Goal: Use online tool/utility: Utilize a website feature to perform a specific function

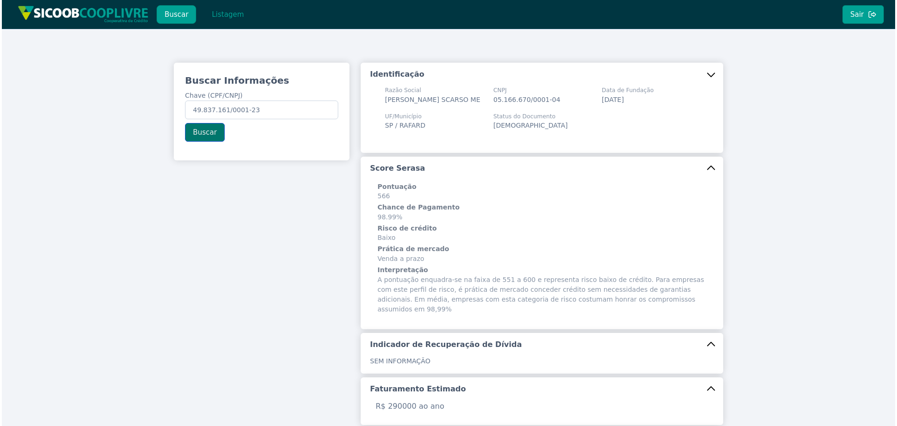
scroll to position [52, 0]
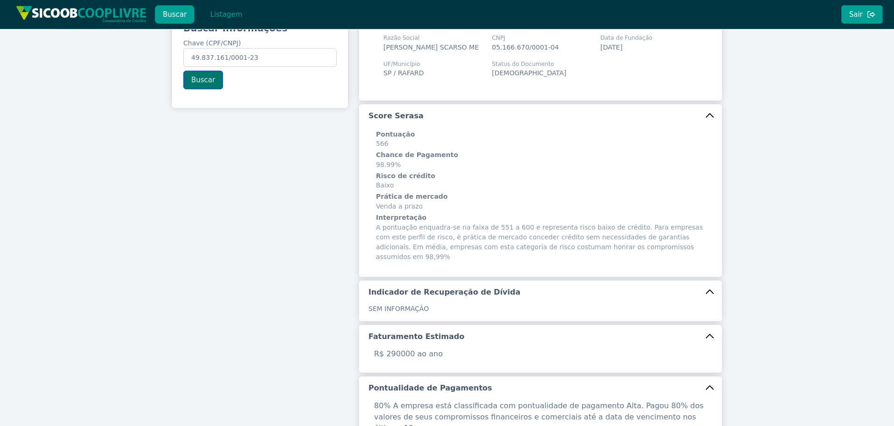
type input "49.837.161/0001-23"
click at [200, 71] on button "Buscar" at bounding box center [203, 80] width 40 height 19
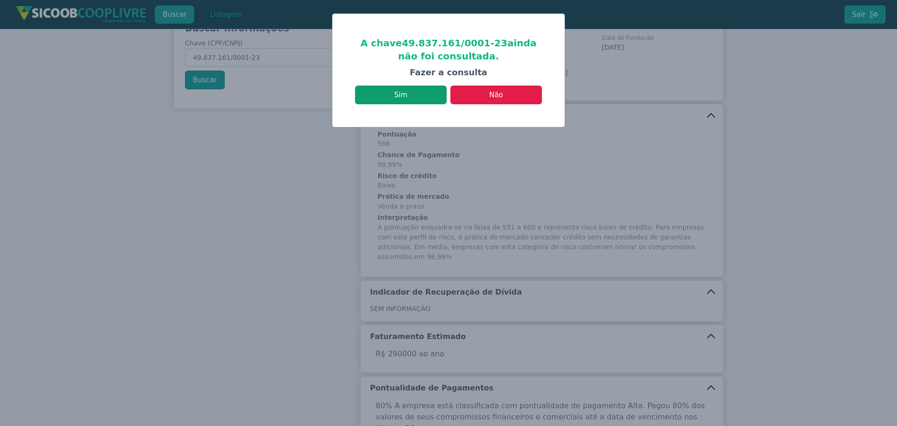
click at [422, 100] on button "Sim" at bounding box center [401, 95] width 92 height 19
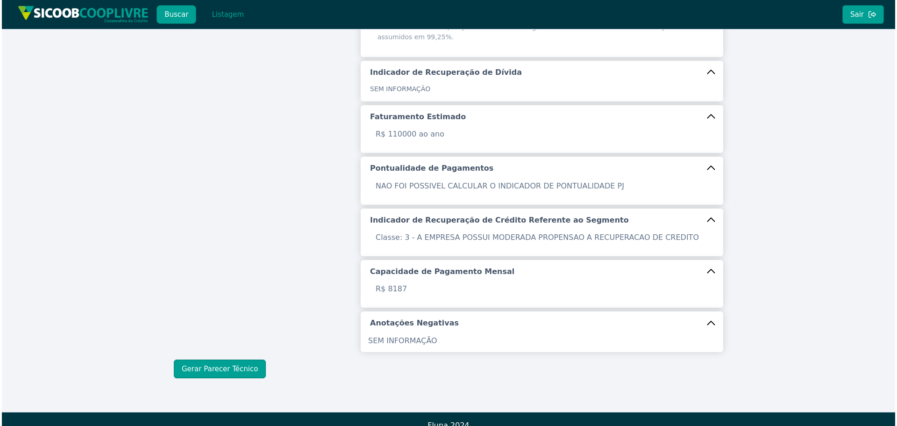
scroll to position [285, 0]
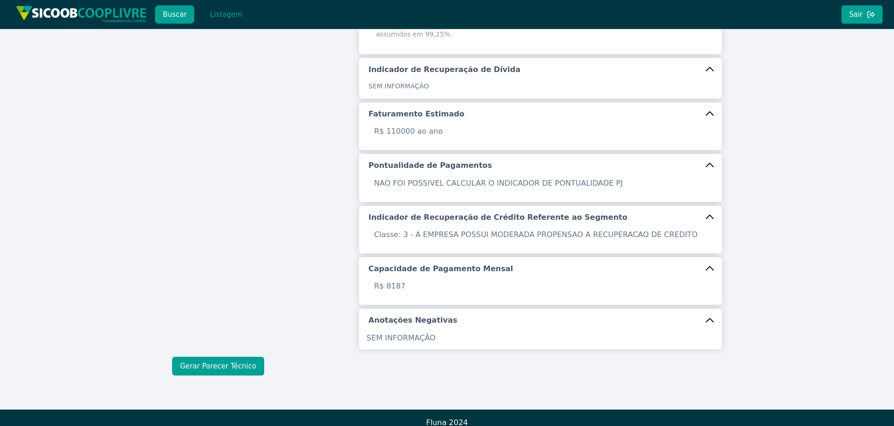
click at [234, 357] on button "Gerar Parecer Técnico" at bounding box center [218, 366] width 92 height 19
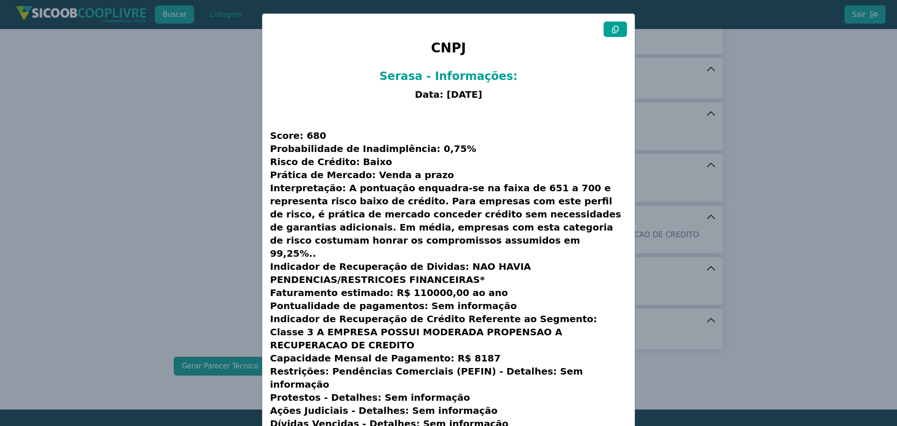
click at [620, 32] on button at bounding box center [615, 29] width 23 height 15
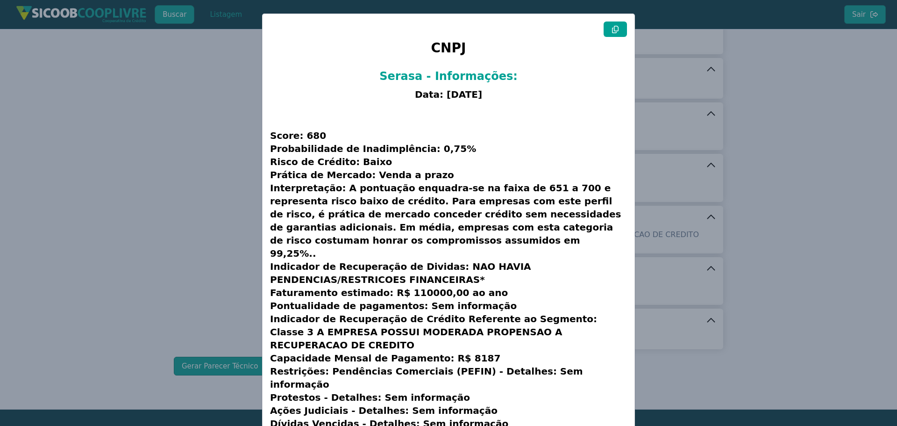
click at [620, 32] on button at bounding box center [615, 29] width 23 height 15
click at [615, 35] on button at bounding box center [615, 29] width 23 height 15
drag, startPoint x: 215, startPoint y: 116, endPoint x: 266, endPoint y: 2, distance: 124.9
click at [218, 107] on modal-container "CNPJ Serasa - Informações: Data: [DATE] Score: 680 Probabilidade de Inadimplênc…" at bounding box center [448, 213] width 897 height 426
